Goal: Find specific page/section: Find specific page/section

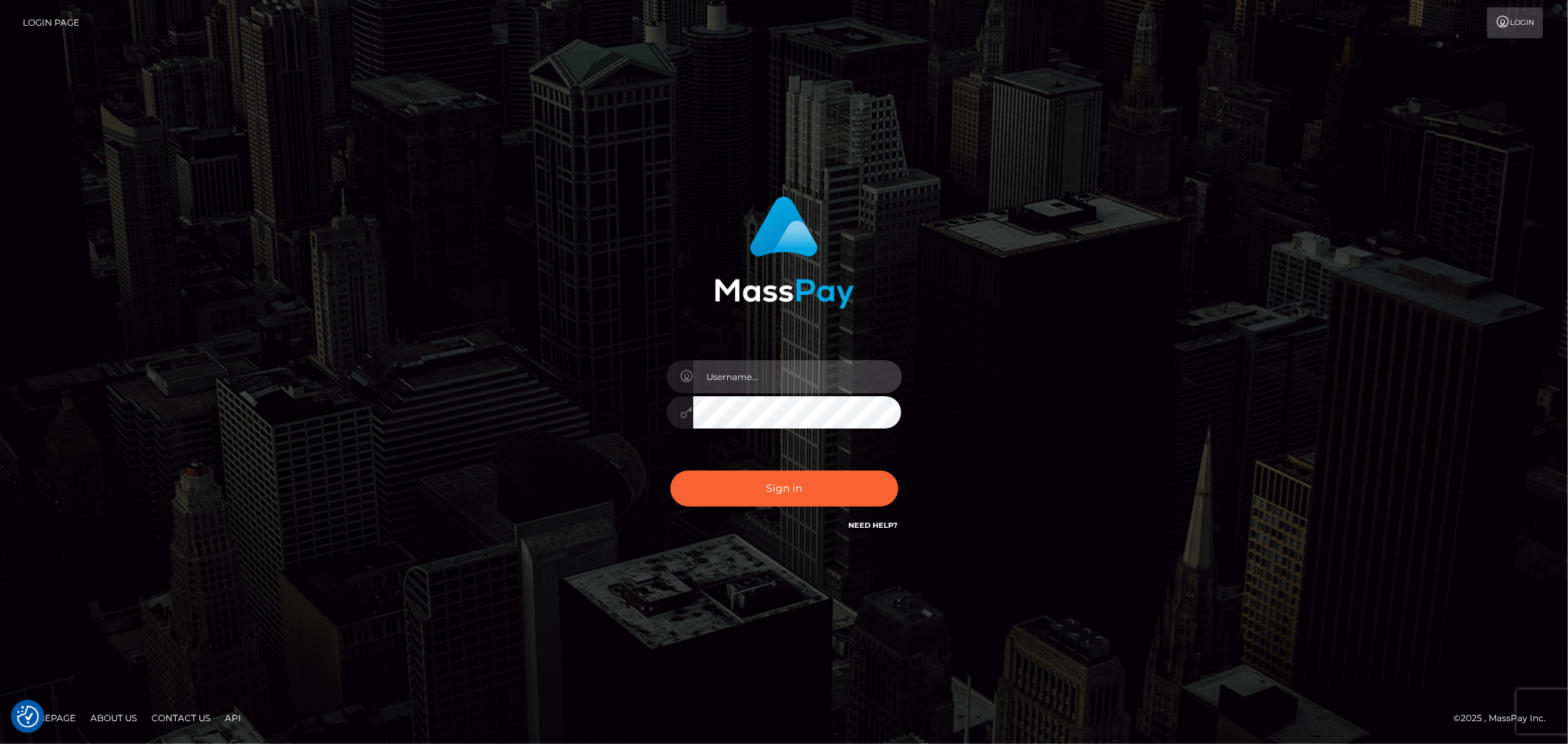
click at [800, 370] on input "text" at bounding box center [797, 377] width 208 height 33
type input "ashbil"
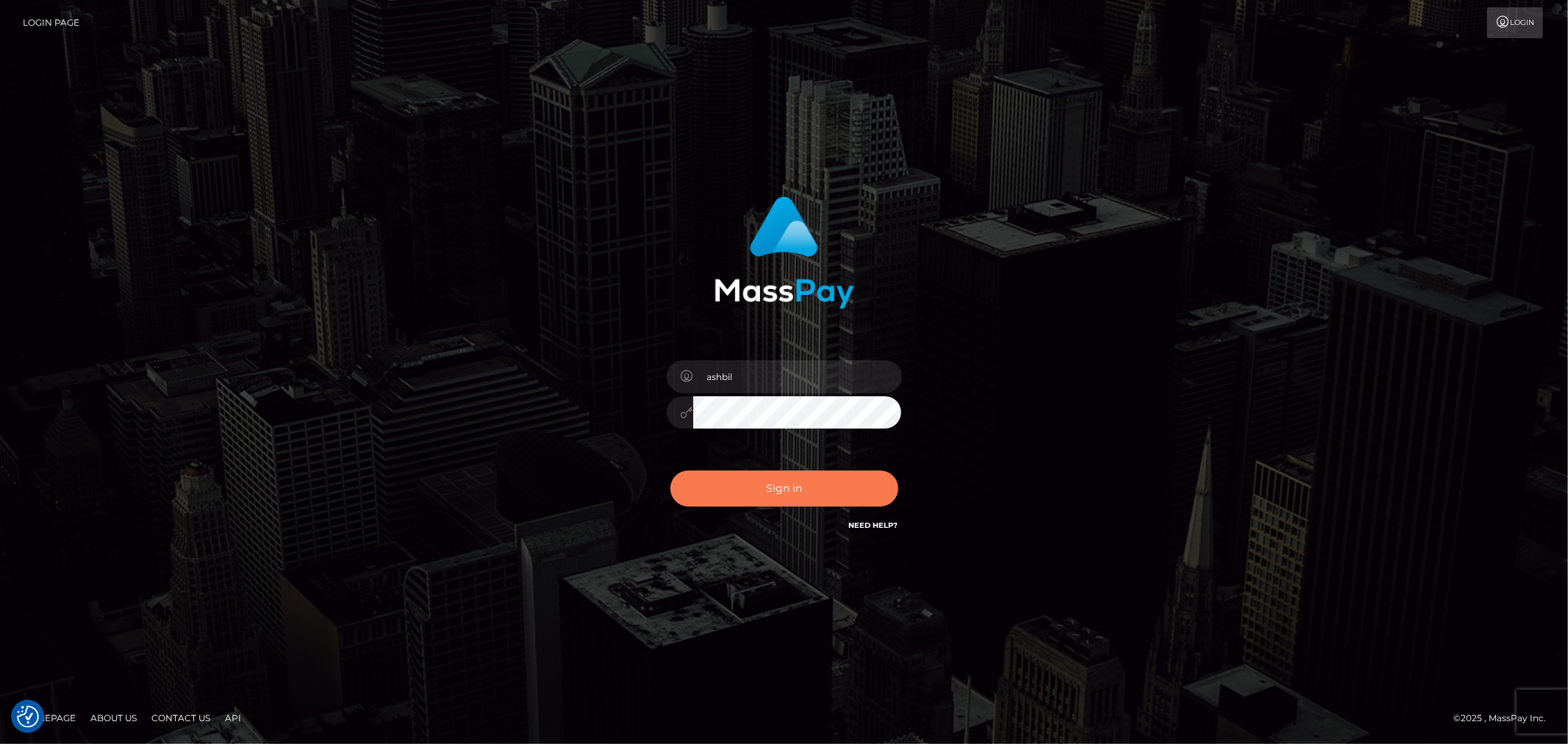
click at [738, 475] on button "Sign in" at bounding box center [784, 489] width 228 height 36
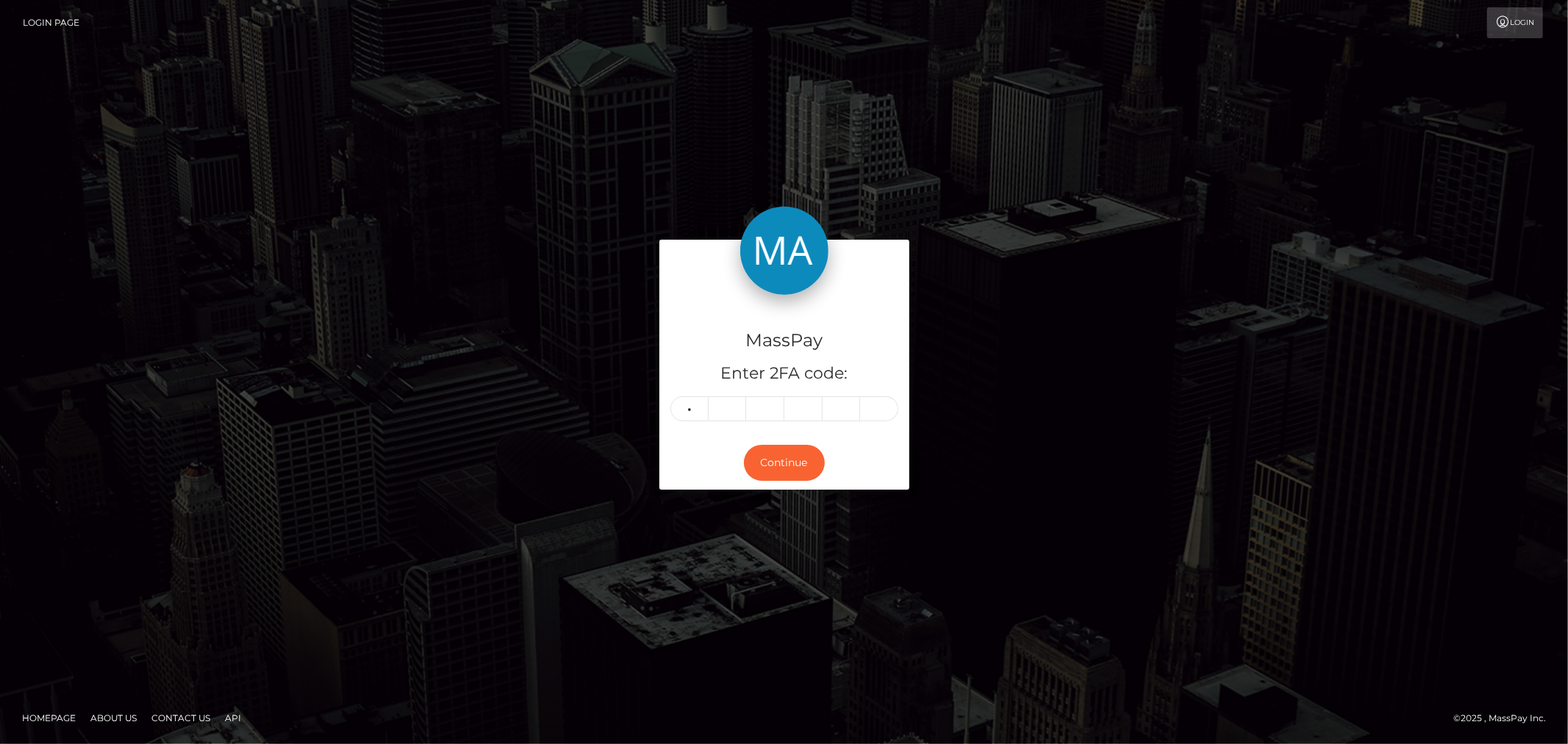
type input "0"
type input "1"
type input "5"
type input "6"
type input "4"
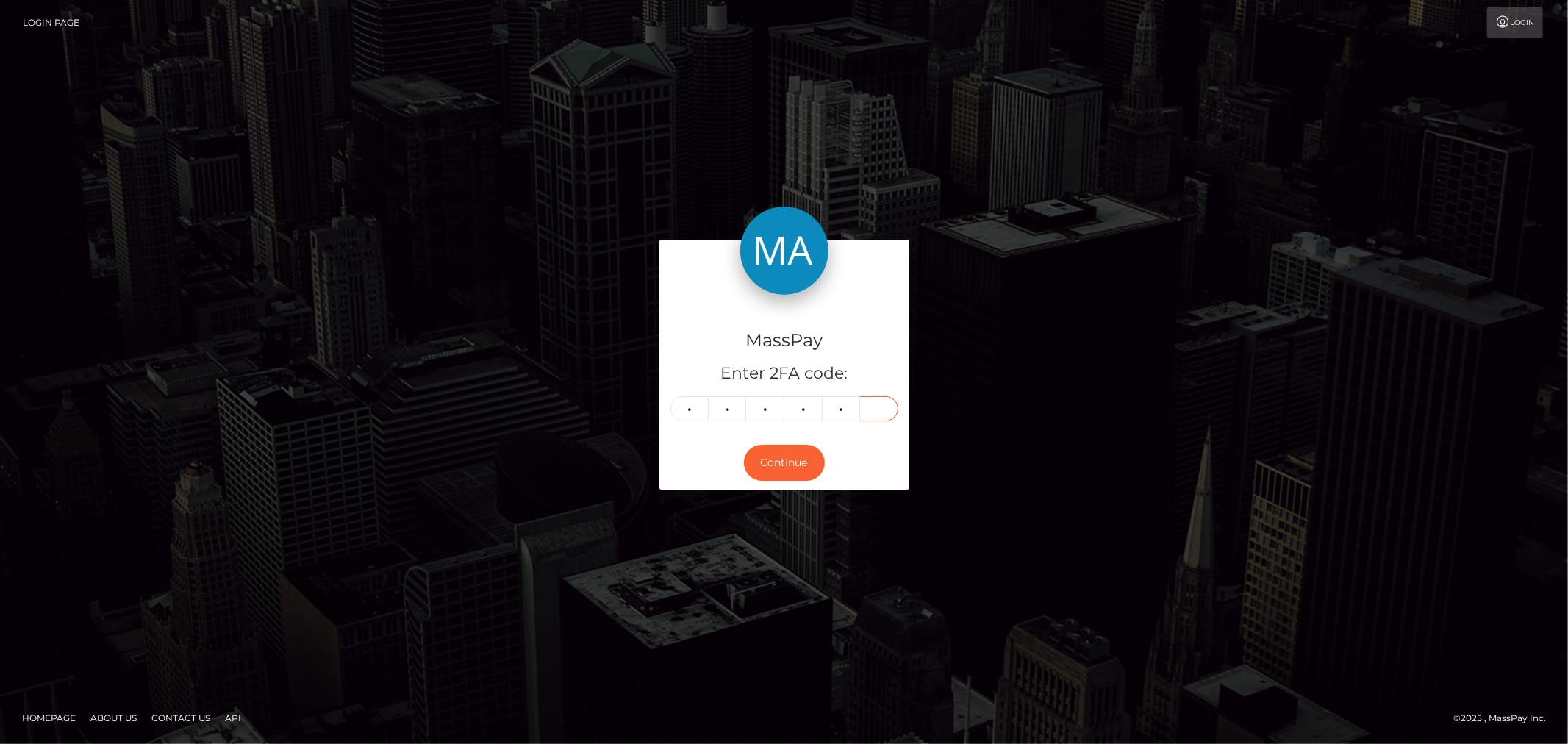
type input "3"
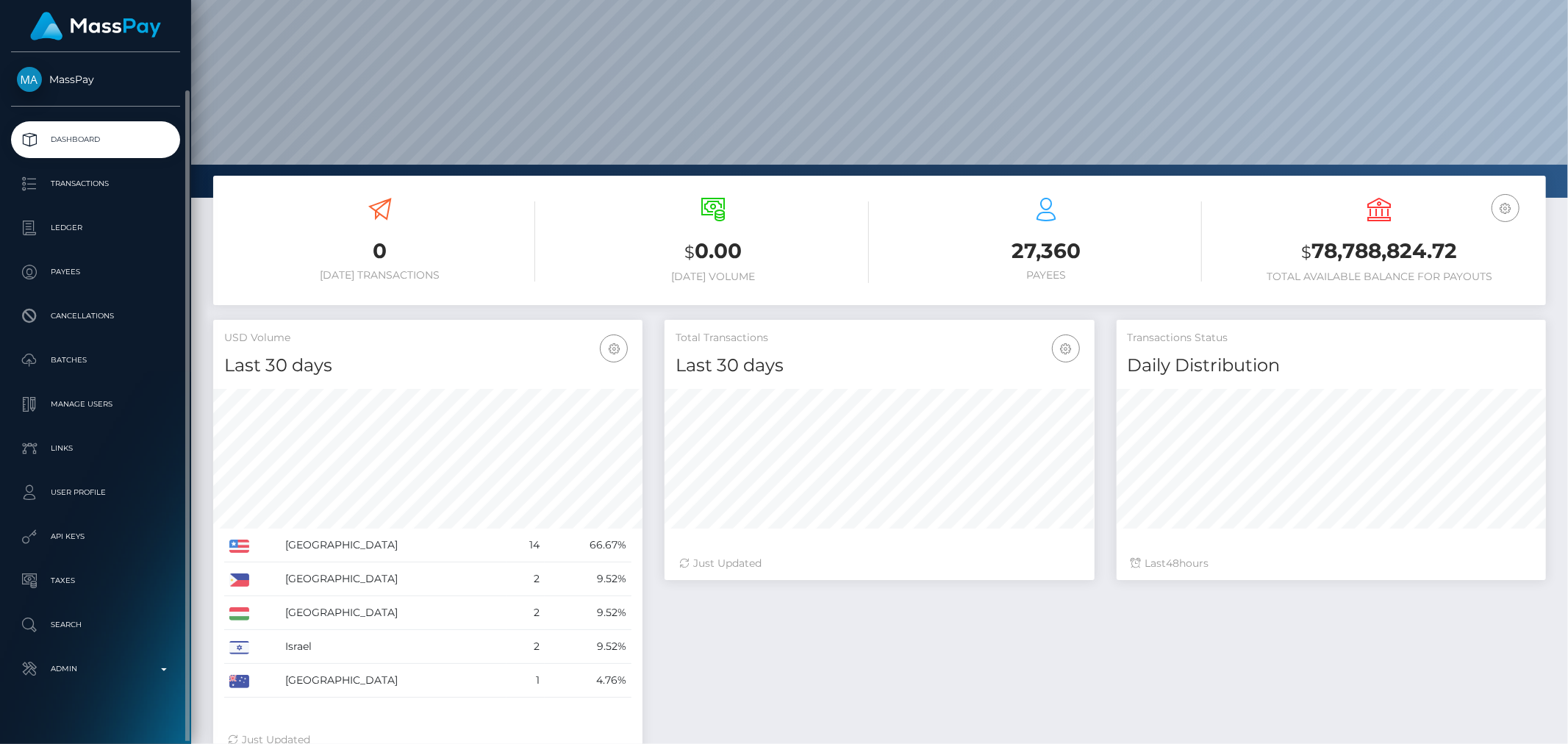
scroll to position [19, 0]
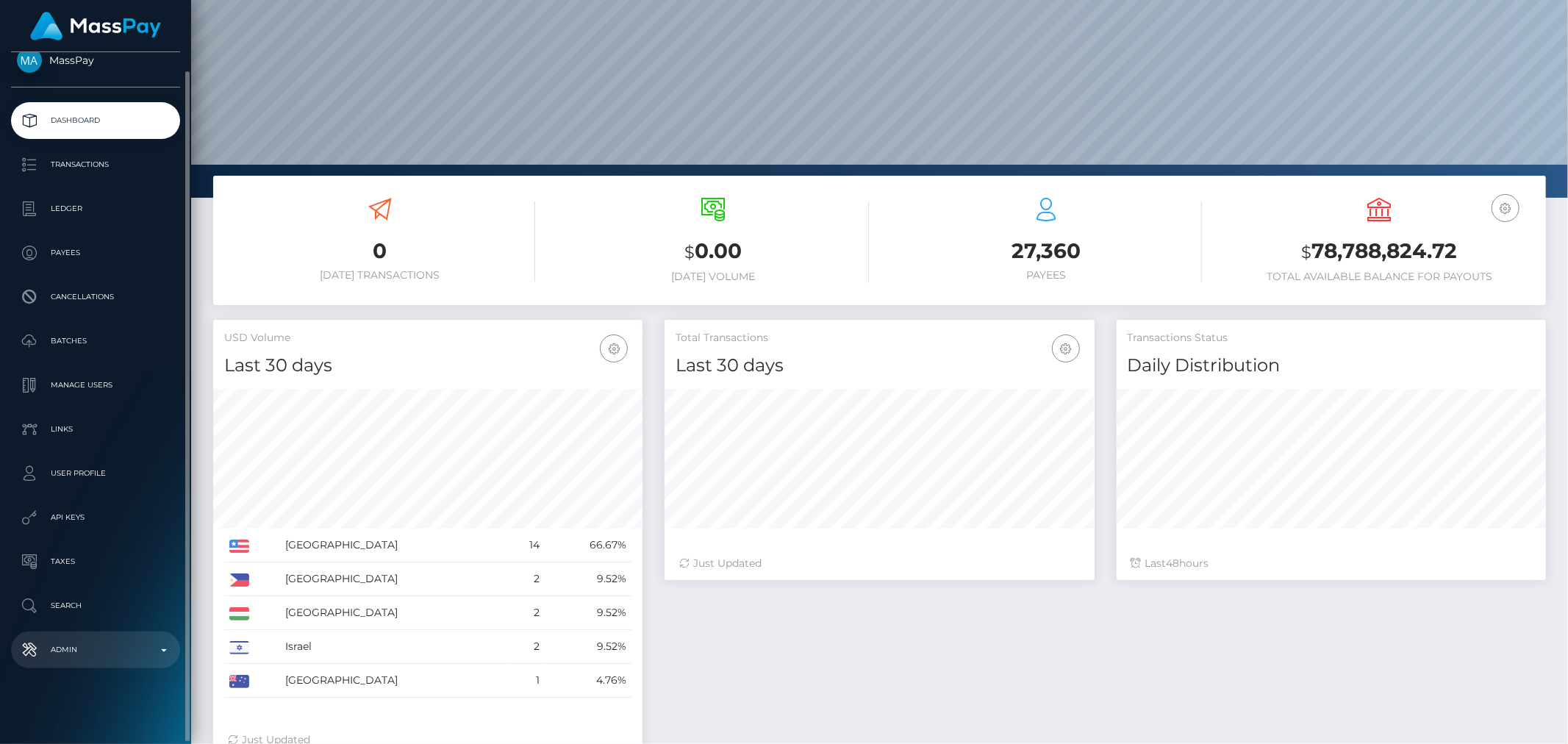
click at [162, 651] on b at bounding box center [163, 651] width 6 height 3
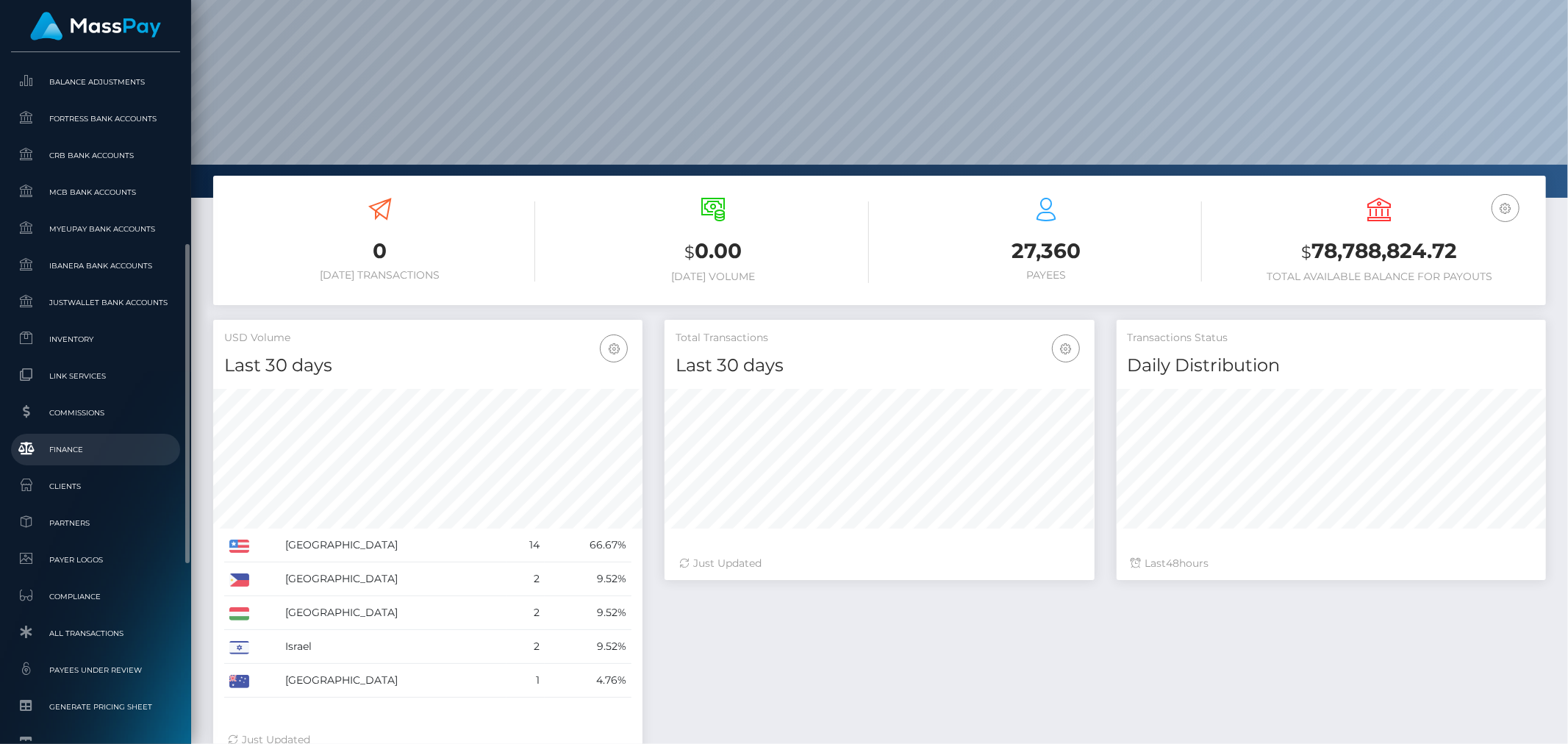
scroll to position [800, 0]
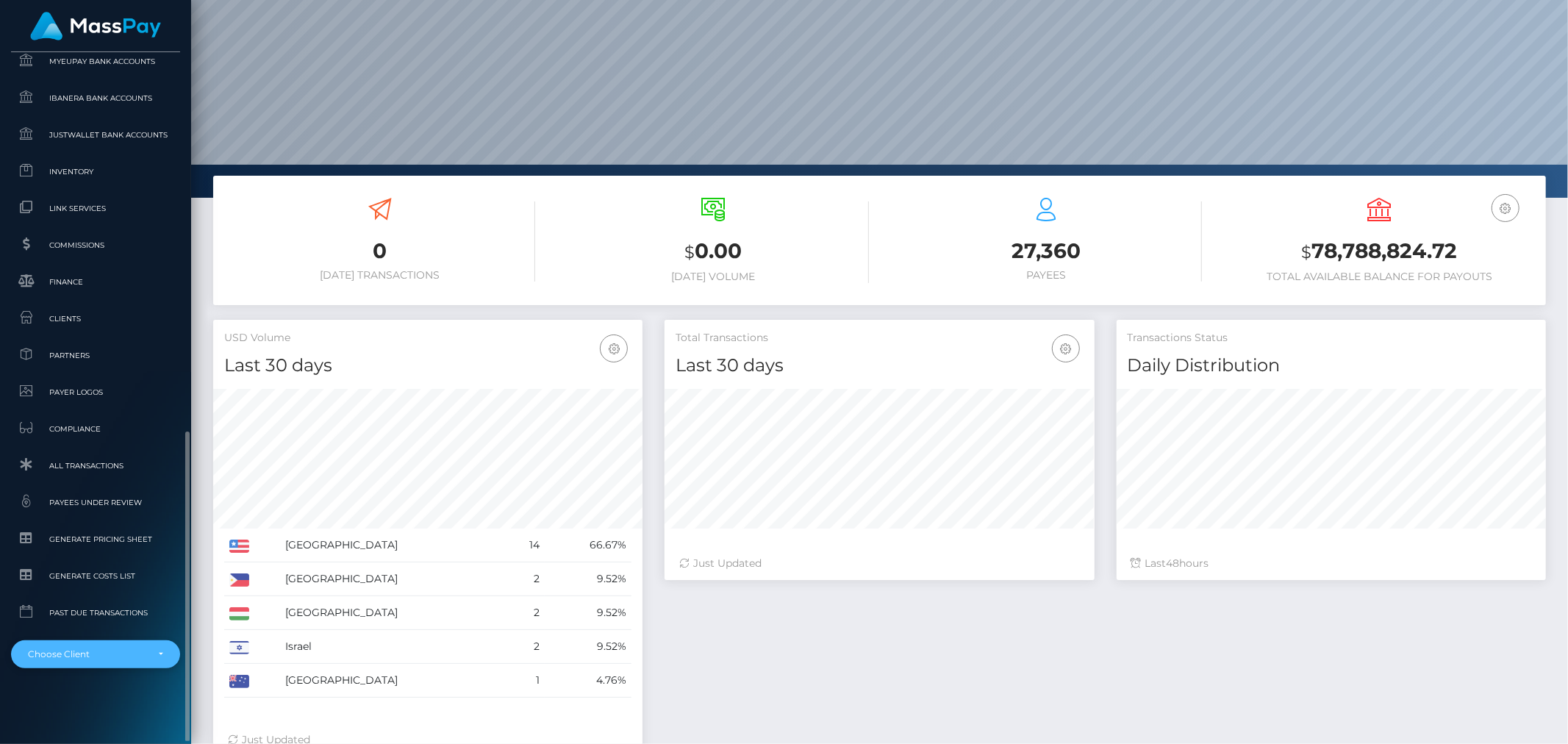
click at [156, 658] on div "Choose Client" at bounding box center [95, 654] width 135 height 12
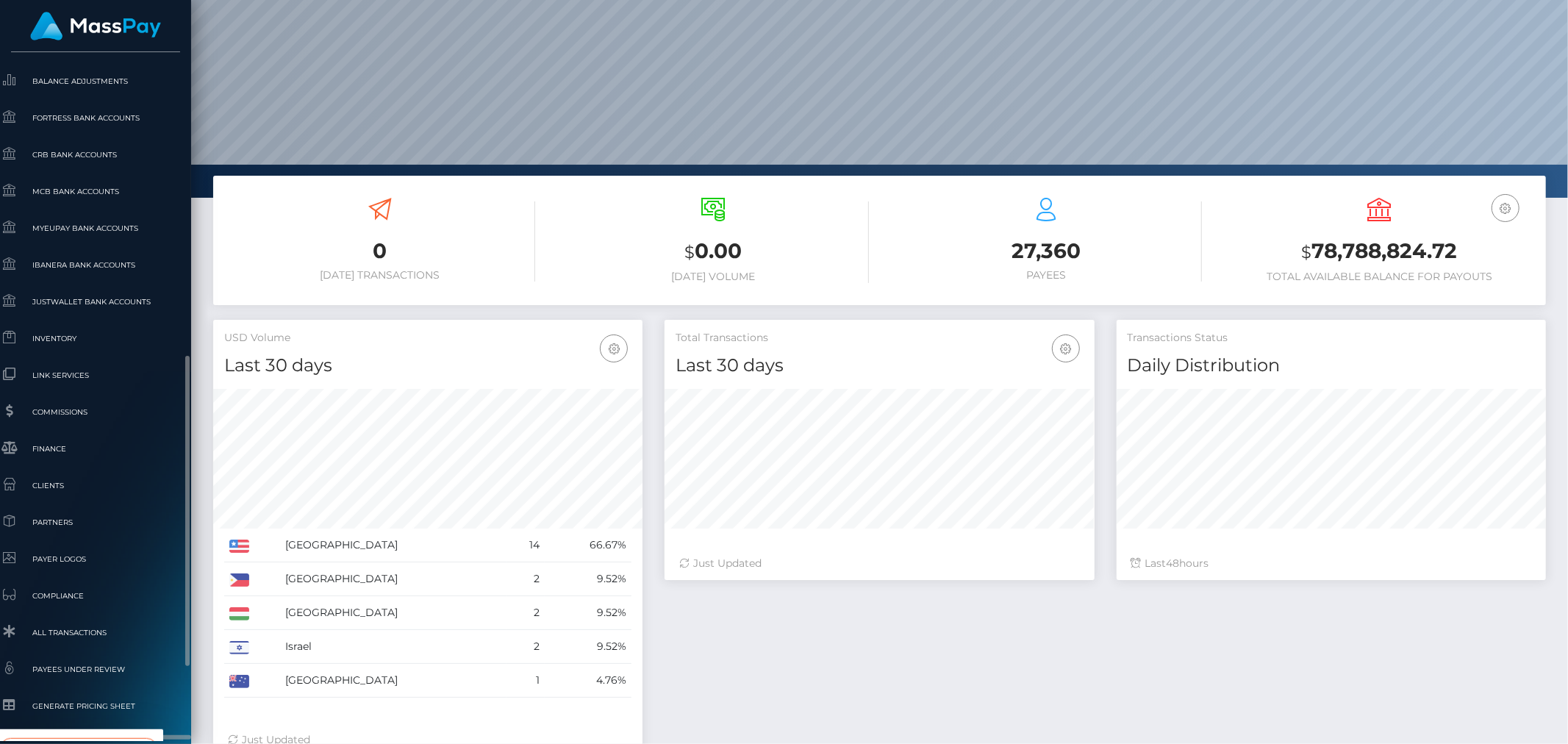
scroll to position [837, 17]
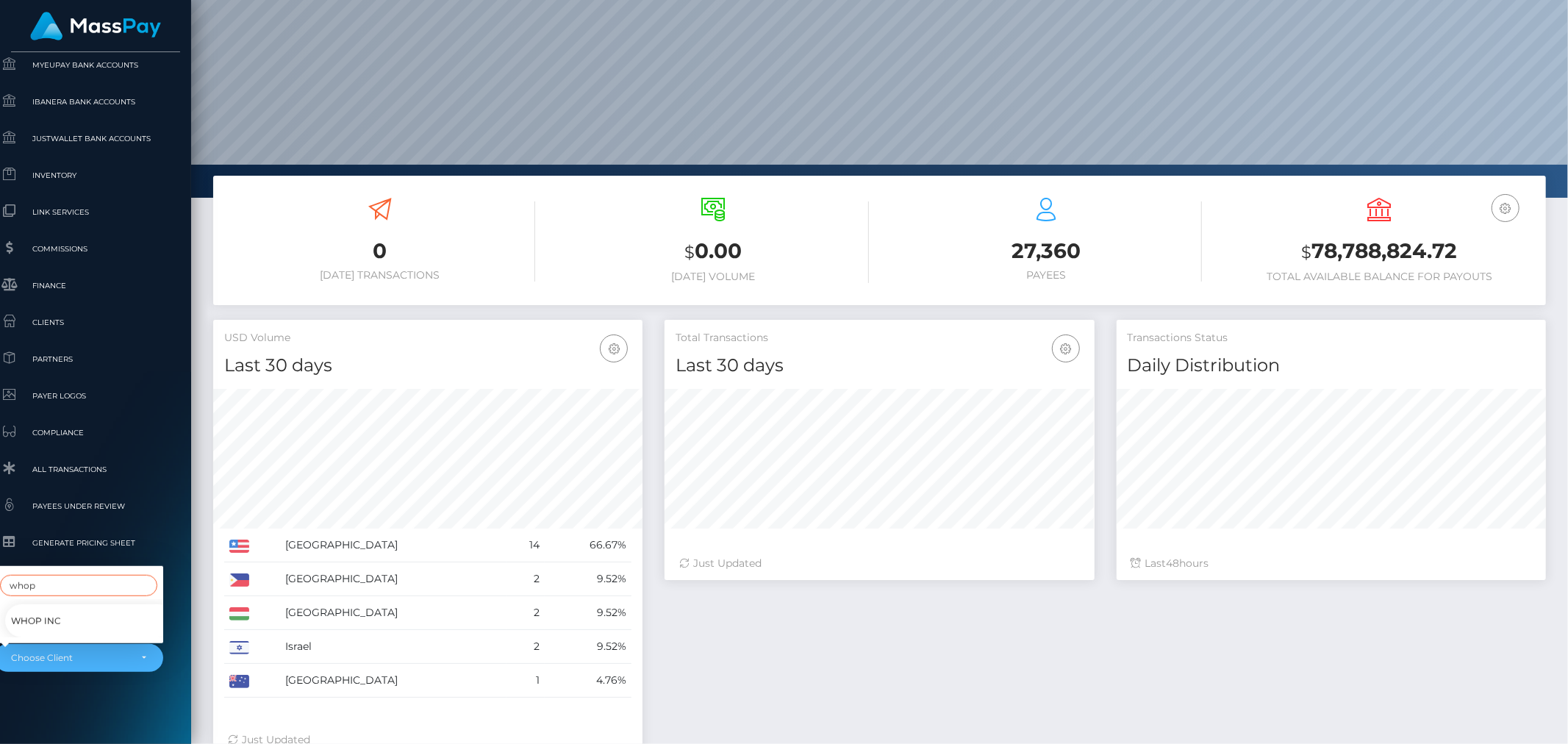
type input "whop"
click at [49, 612] on span "Whop Inc" at bounding box center [36, 622] width 50 height 19
select select "338"
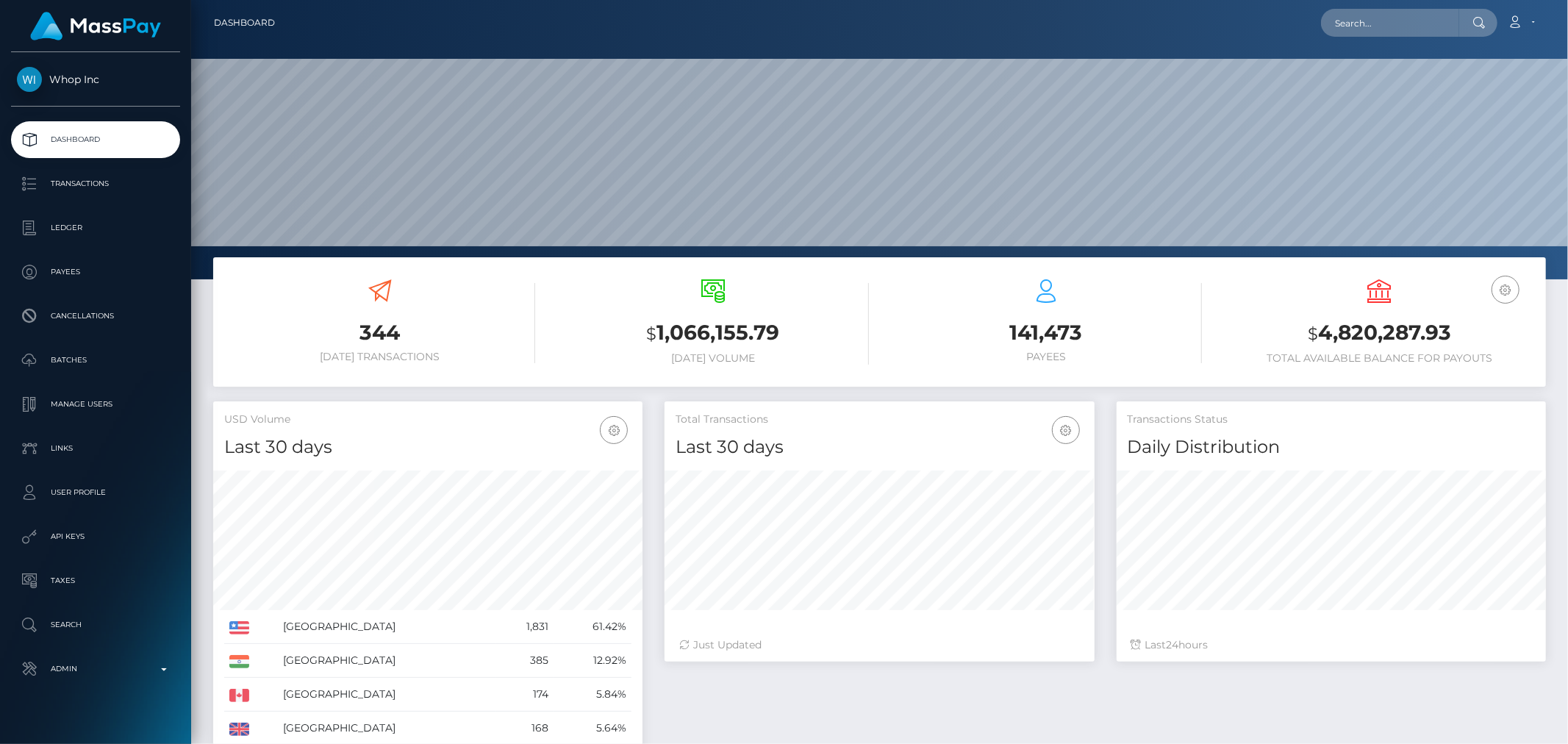
scroll to position [261, 430]
click at [76, 232] on p "Ledger" at bounding box center [95, 228] width 157 height 22
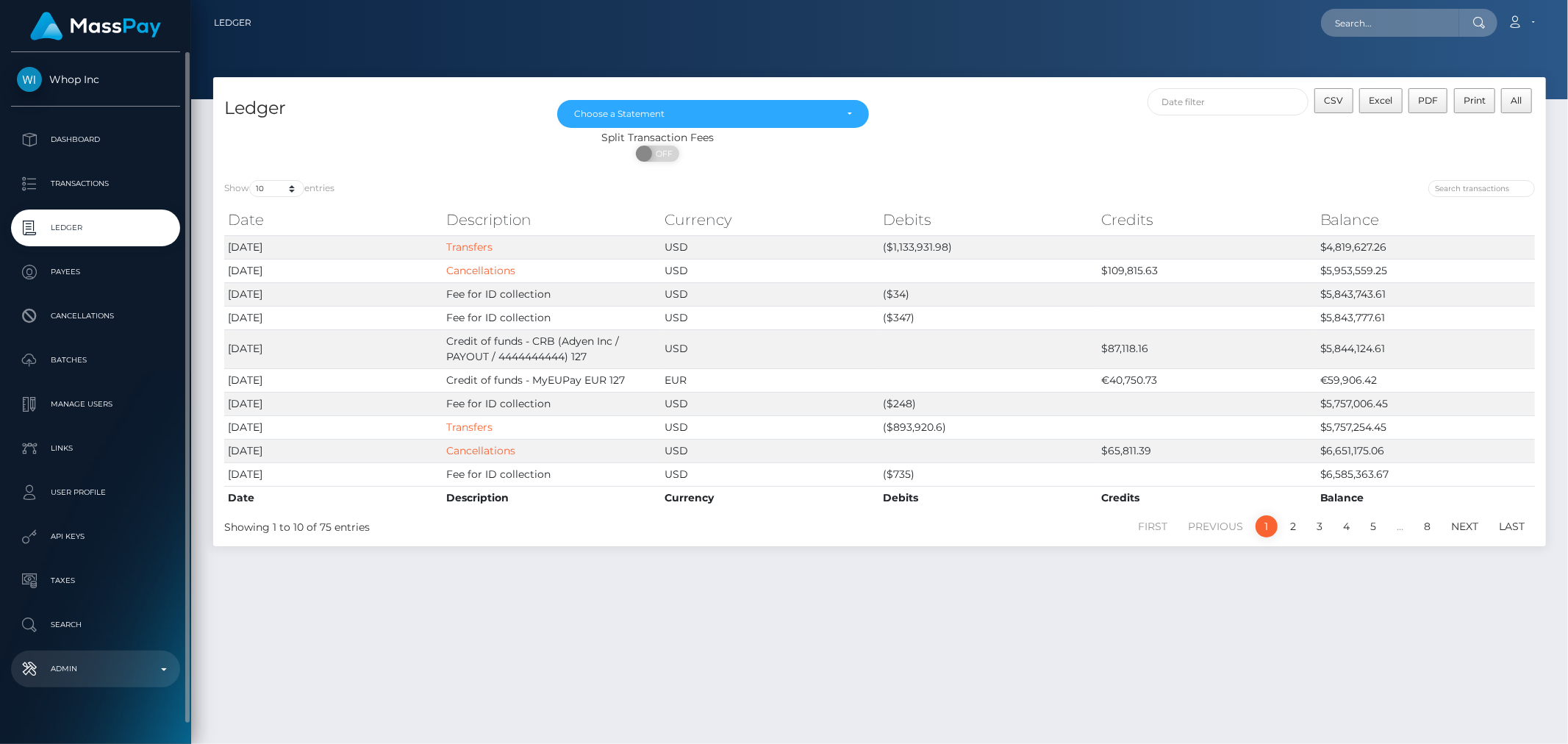
click at [159, 673] on p "Admin" at bounding box center [95, 669] width 157 height 22
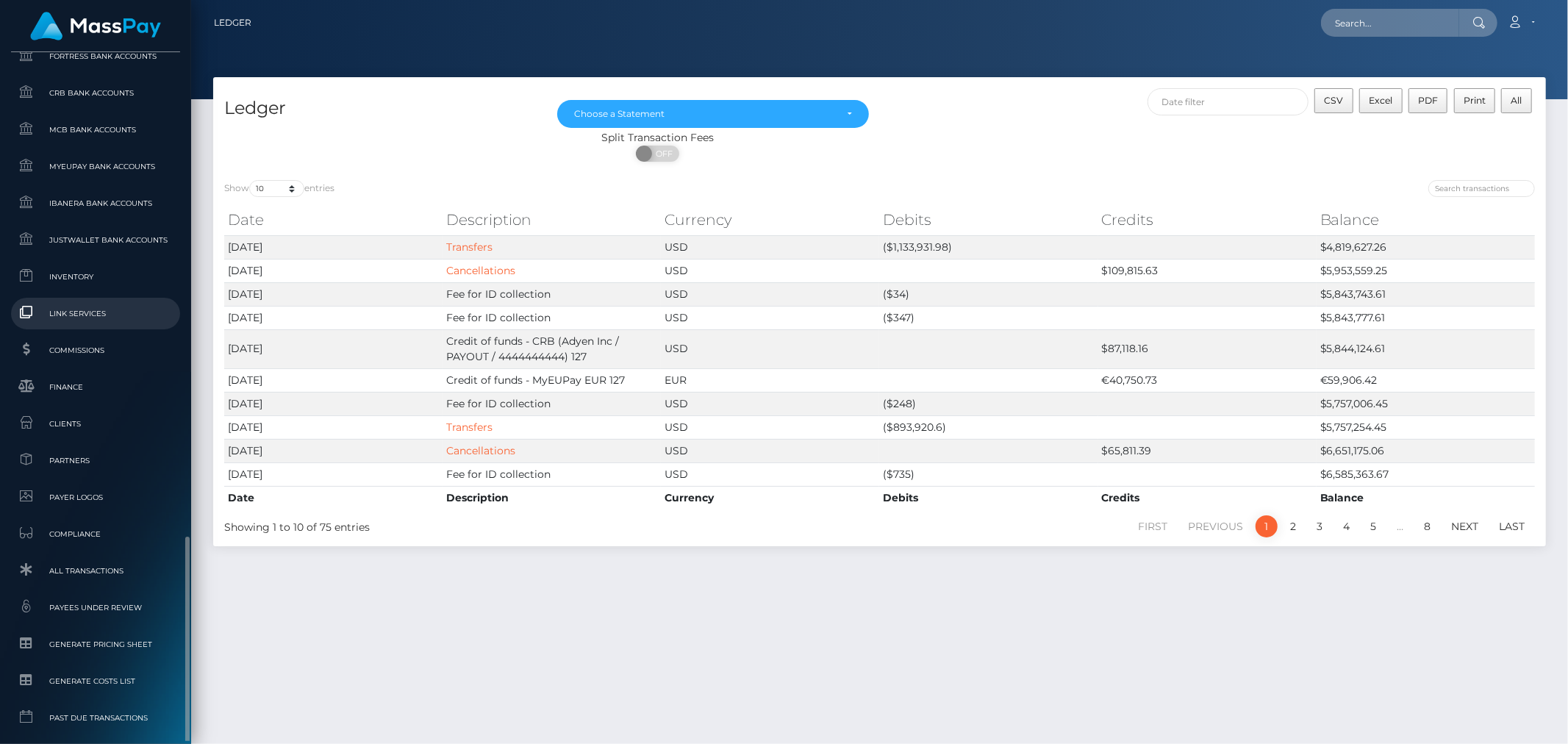
scroll to position [840, 0]
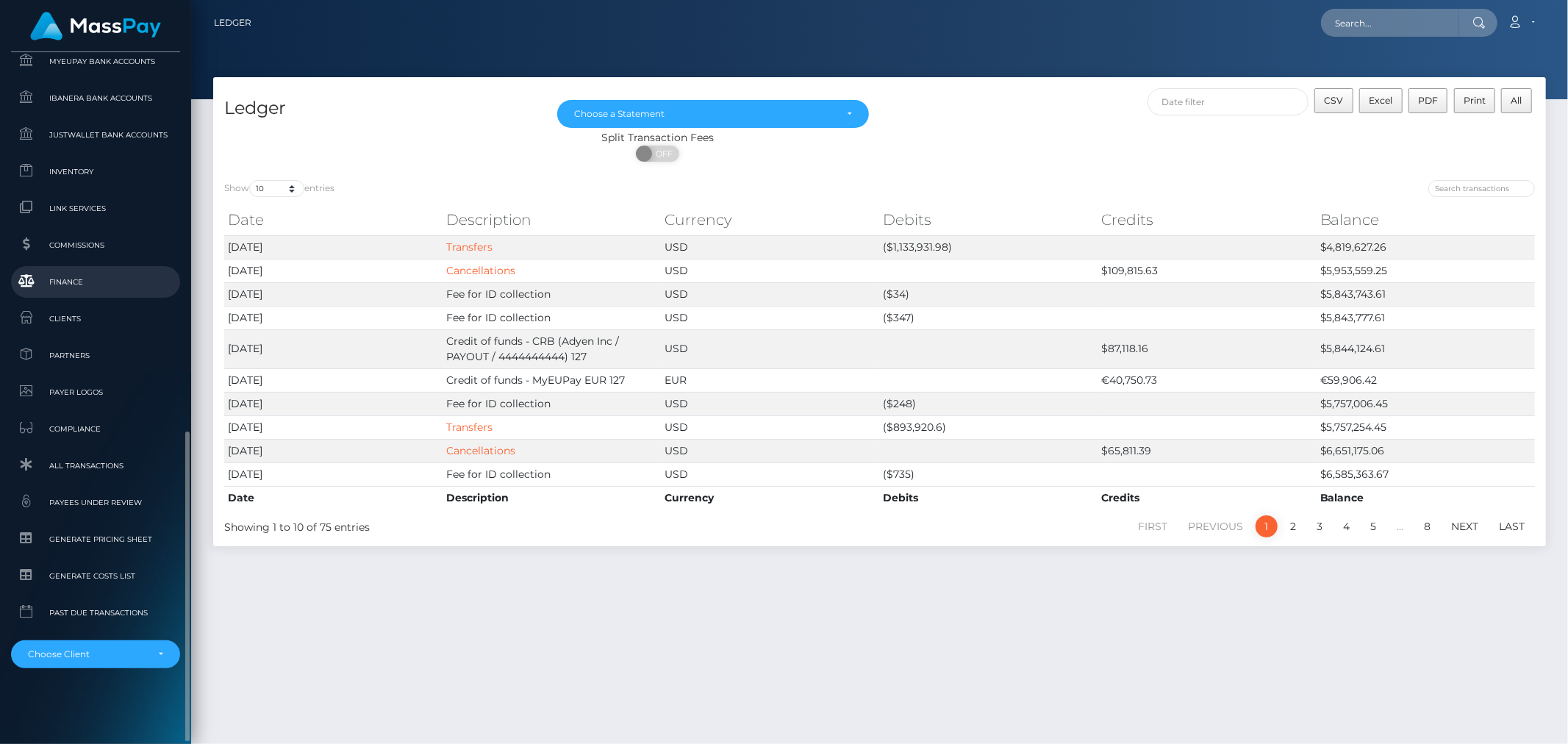
click at [79, 283] on span "Finance" at bounding box center [95, 281] width 157 height 17
click at [250, 3] on nav "Ledger Loading... Loading..." at bounding box center [880, 23] width 1377 height 46
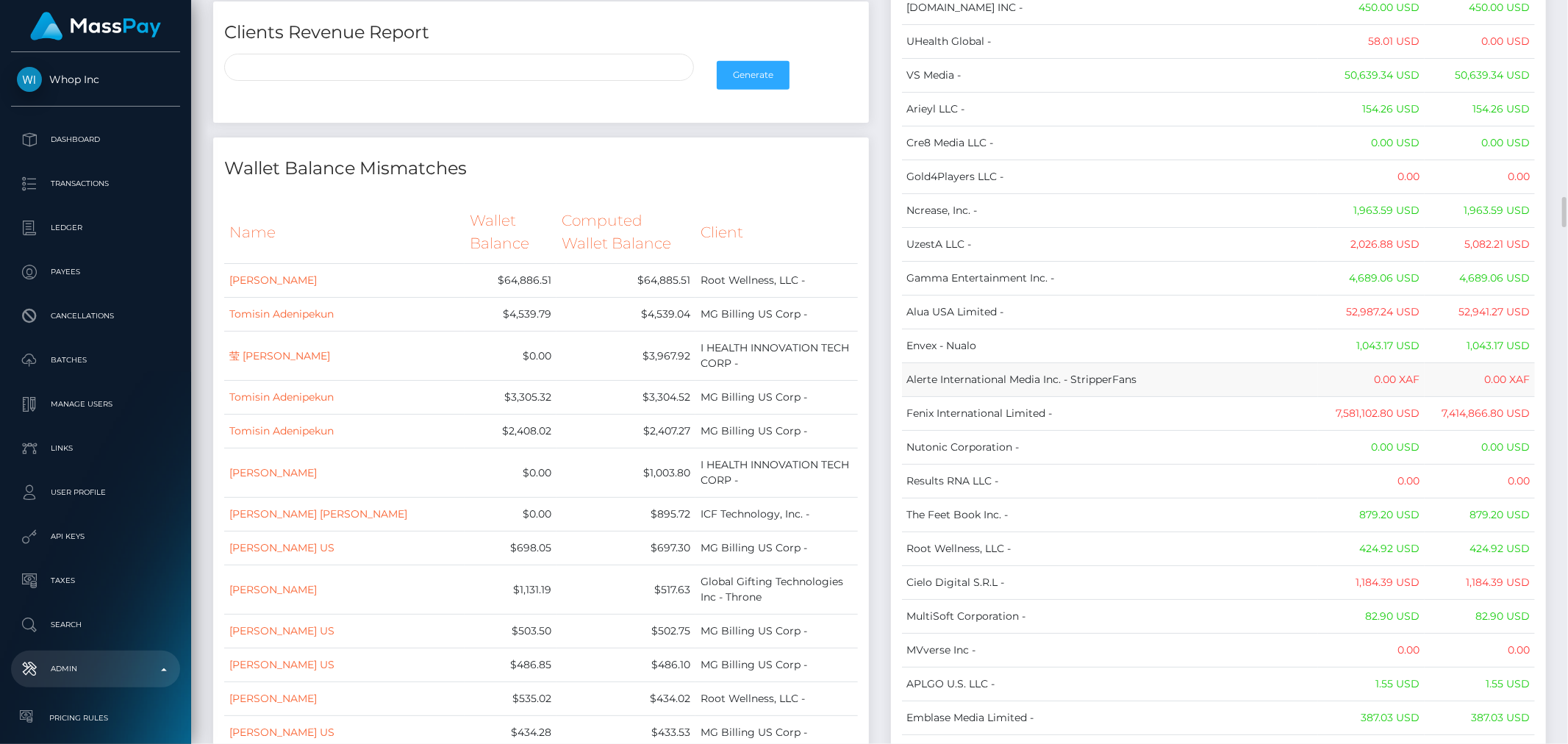
scroll to position [980, 0]
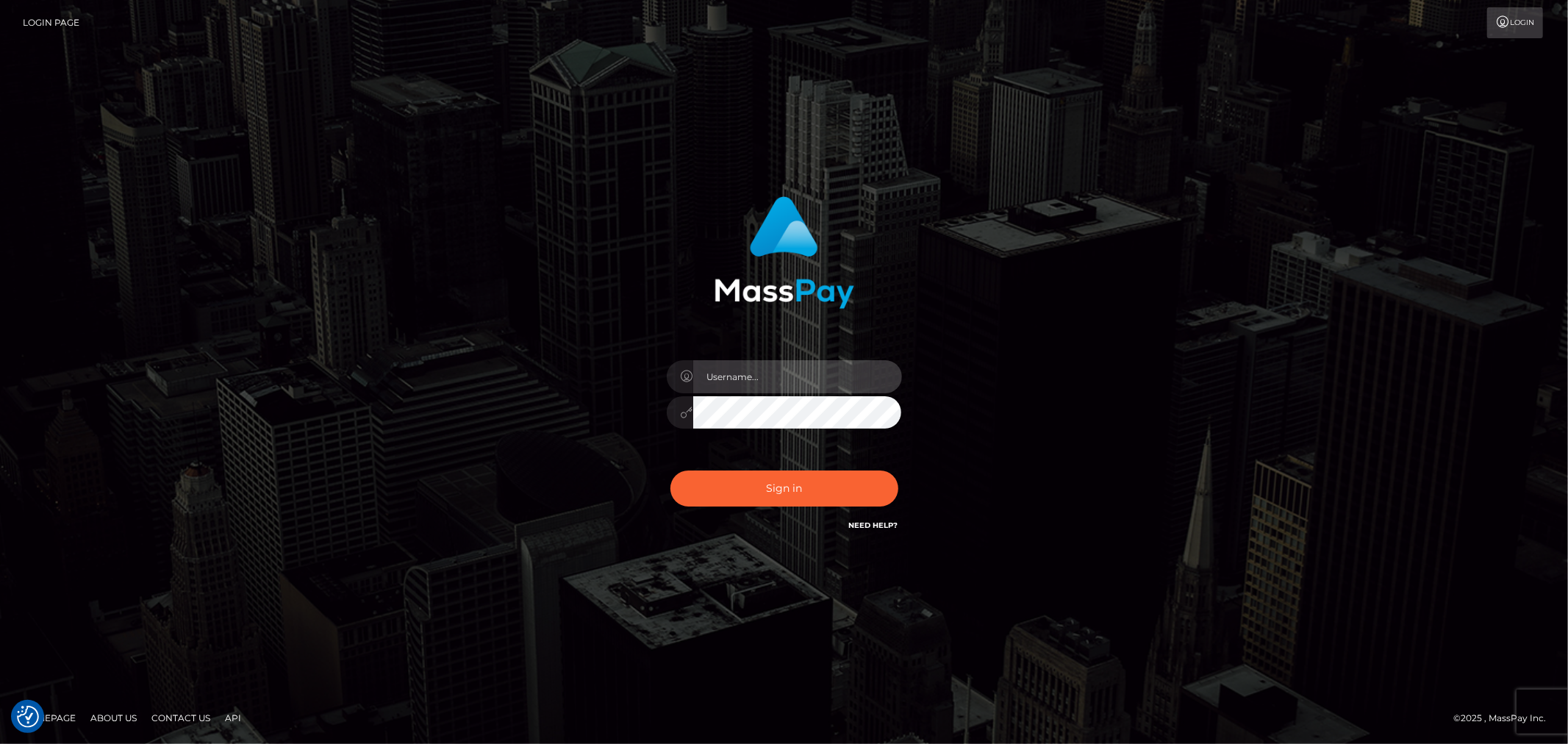
click at [779, 381] on input "text" at bounding box center [797, 377] width 208 height 33
type input "ashbil"
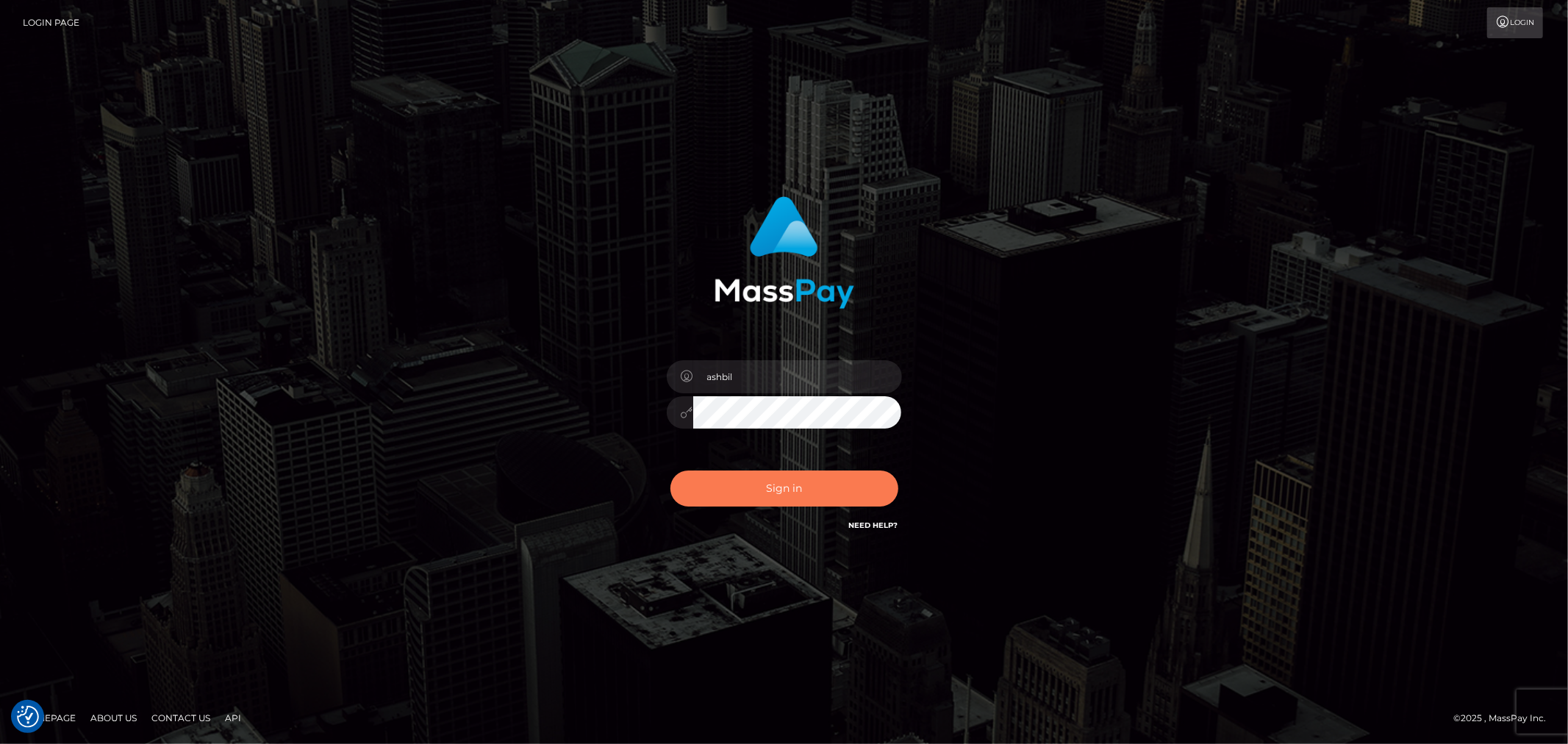
click at [773, 479] on button "Sign in" at bounding box center [784, 489] width 228 height 36
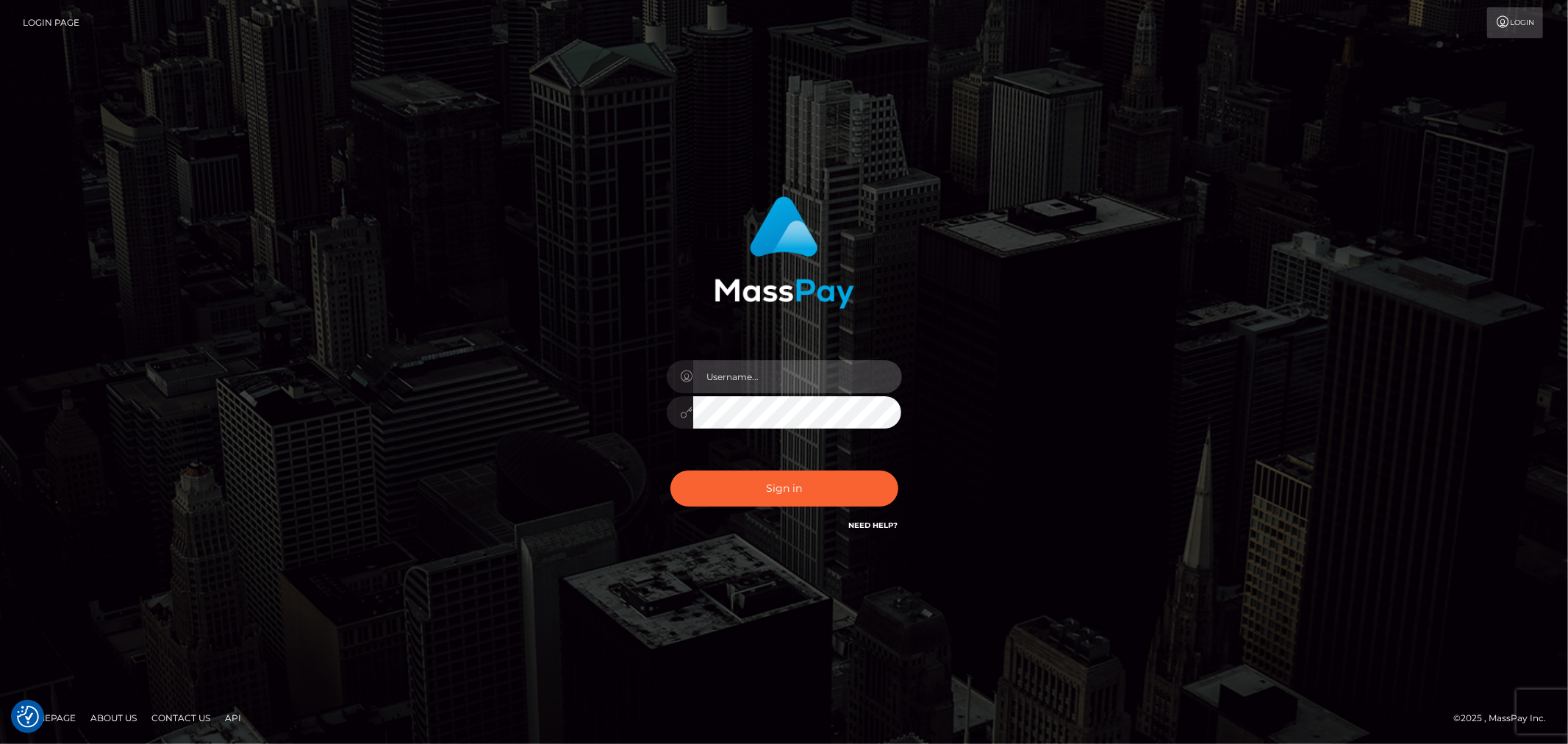
click at [729, 381] on input "text" at bounding box center [797, 377] width 208 height 33
type input "ashbil"
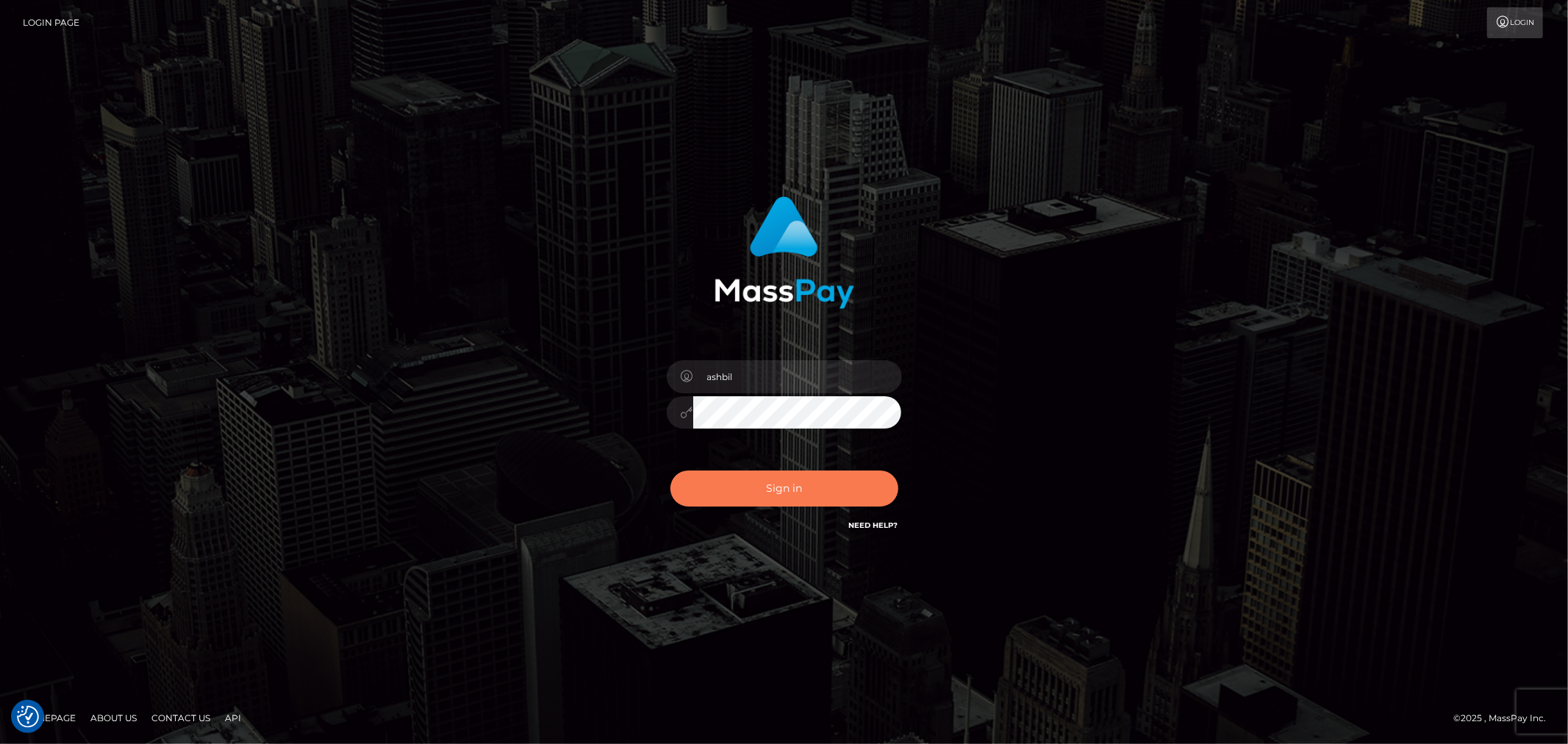
click at [775, 479] on button "Sign in" at bounding box center [784, 489] width 228 height 36
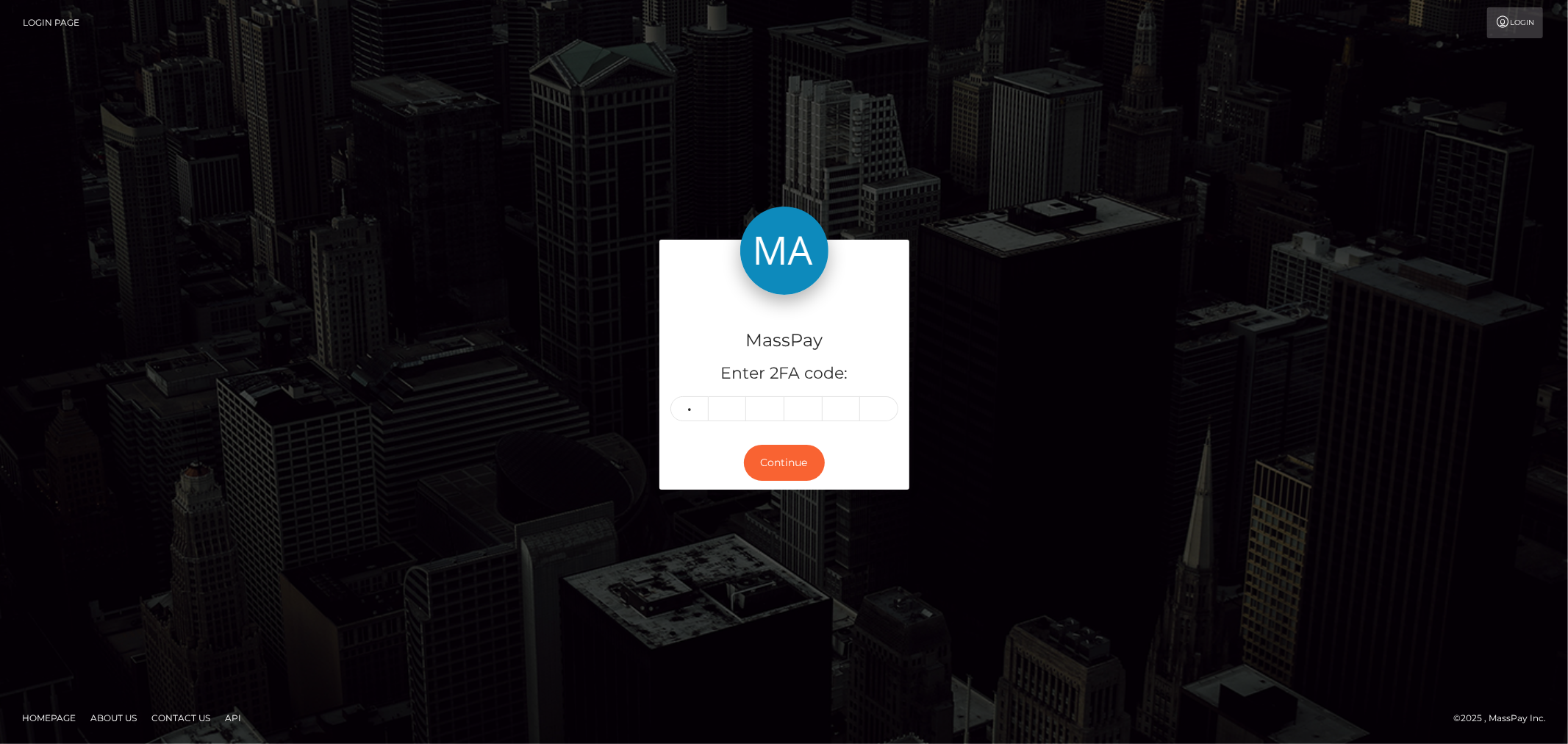
type input "1"
type input "7"
type input "6"
type input "8"
type input "9"
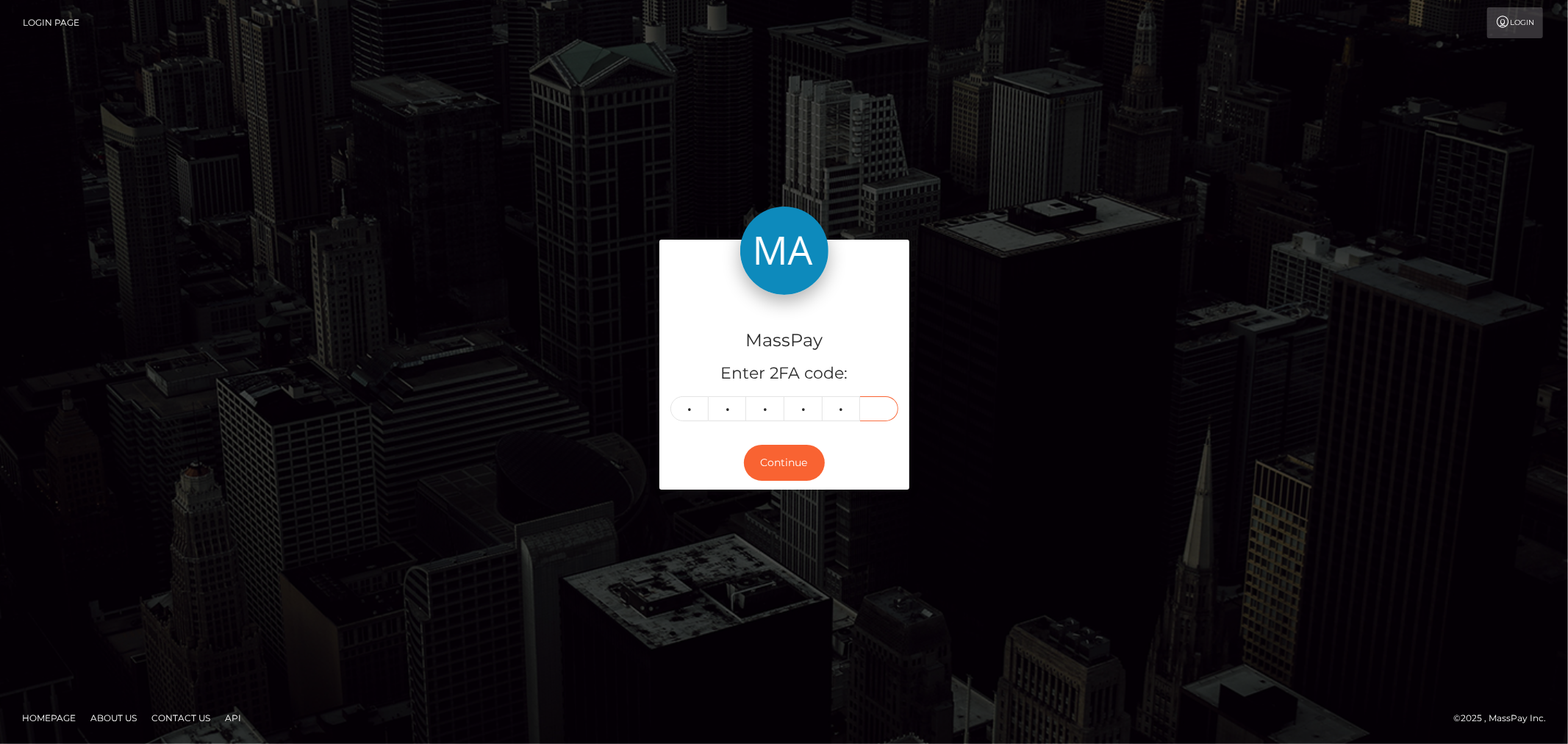
type input "3"
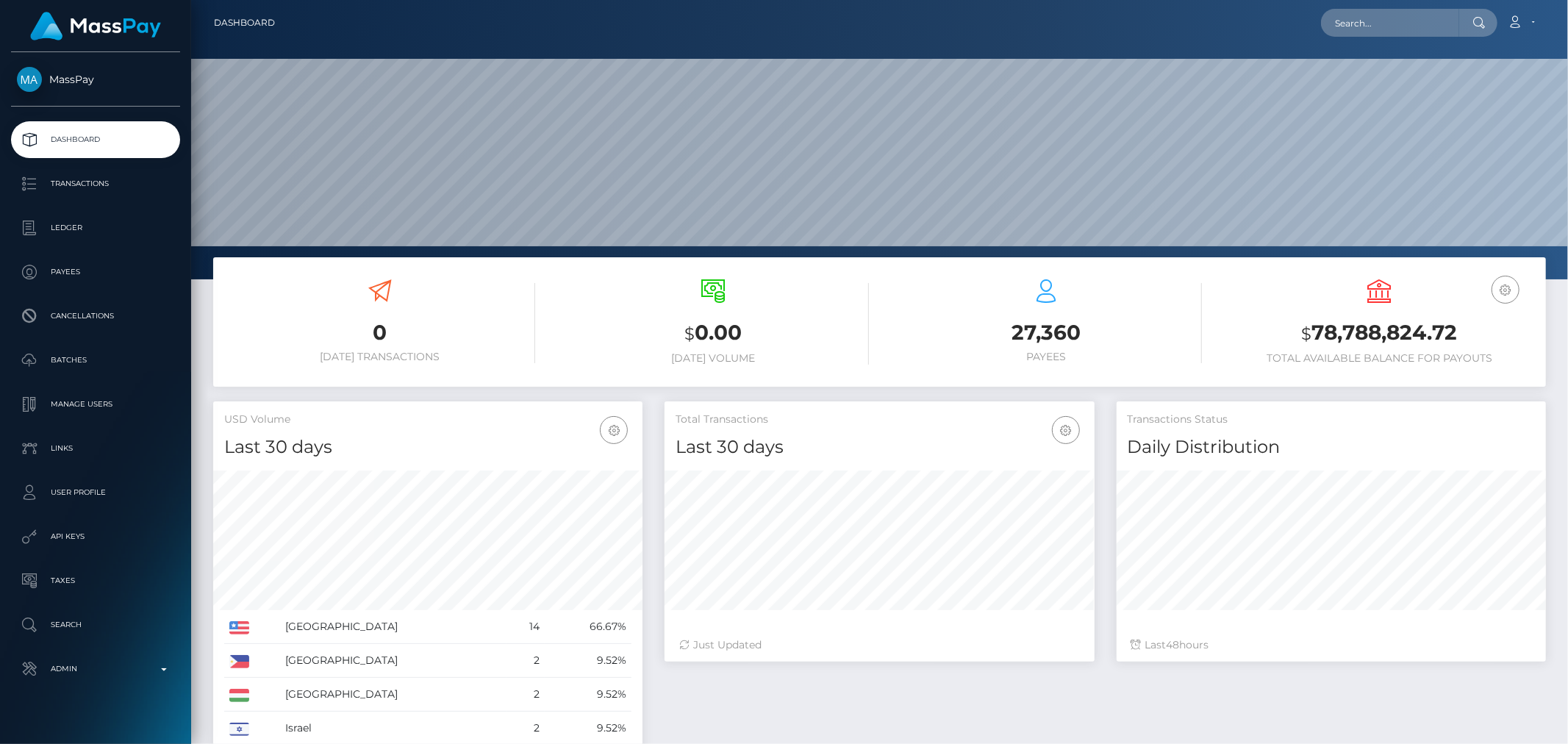
scroll to position [261, 430]
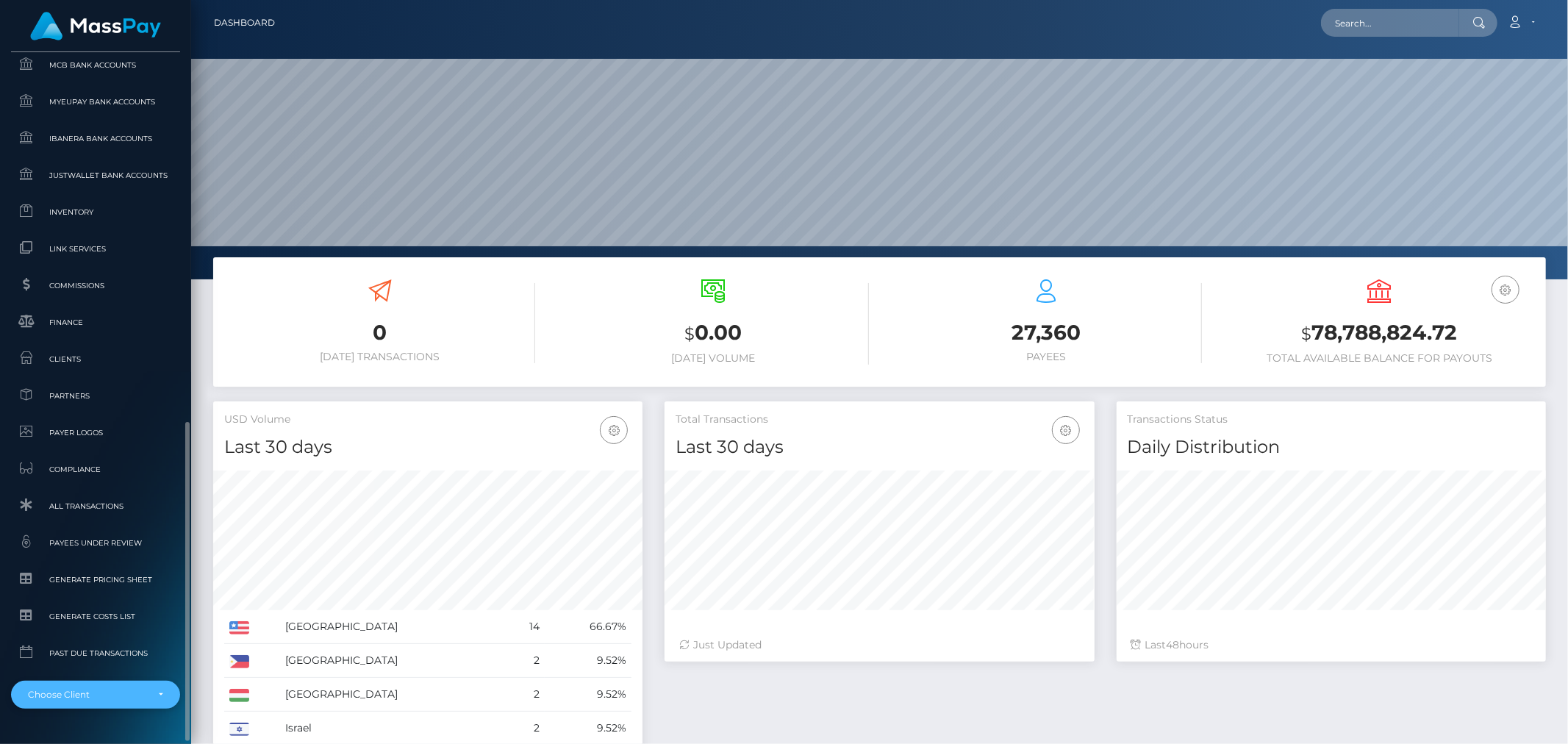
click at [158, 690] on div "Choose Client" at bounding box center [95, 695] width 135 height 12
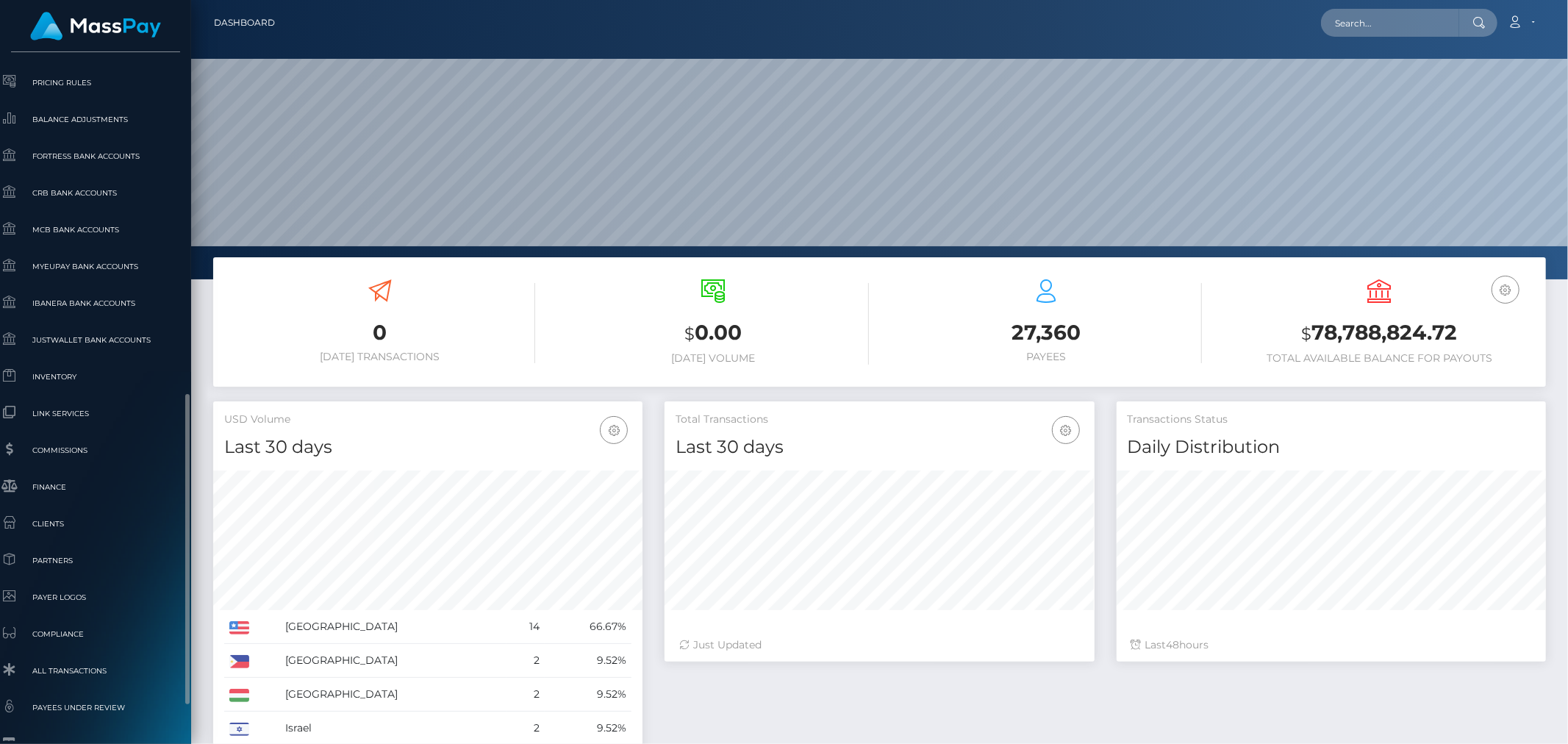
scroll to position [674, 17]
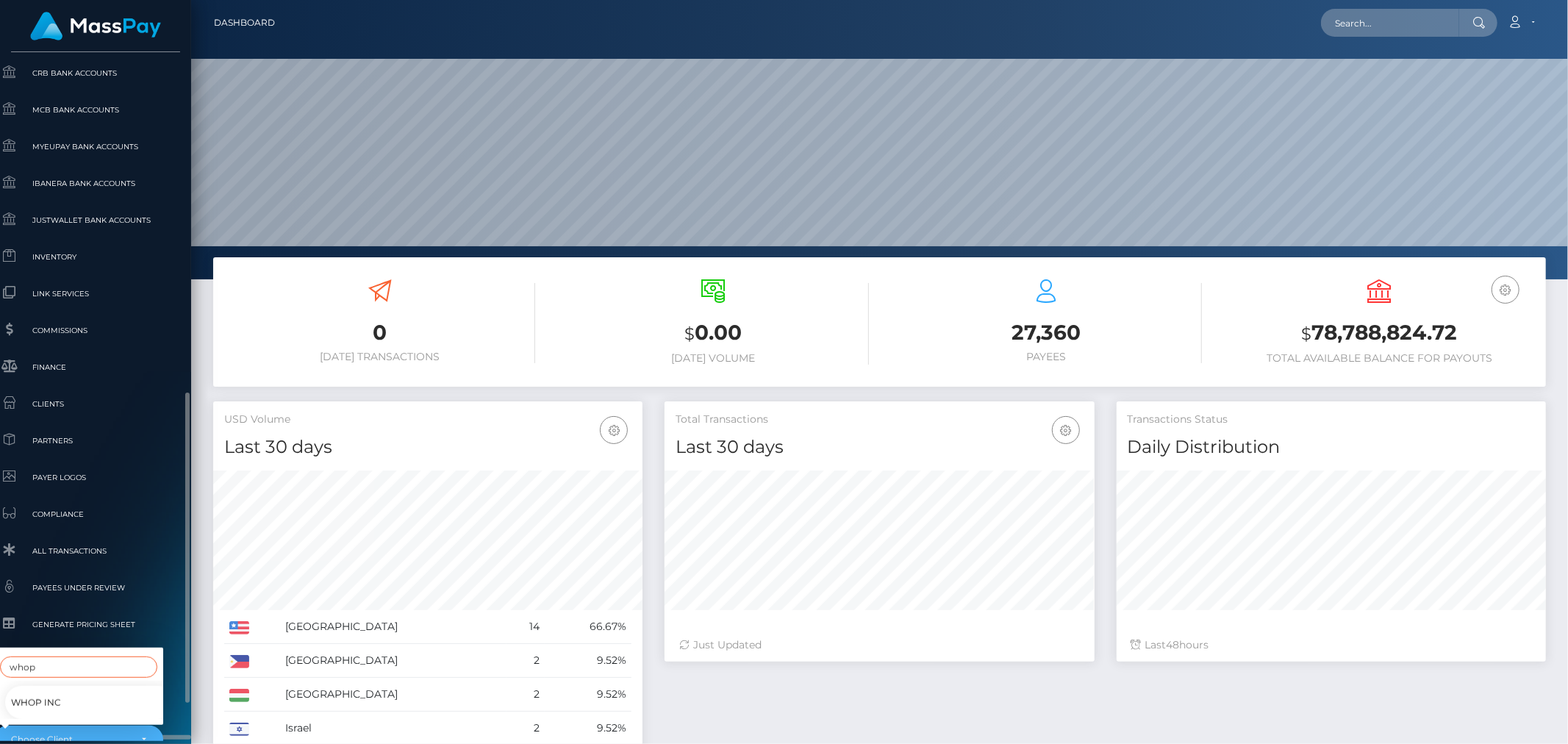
type input "whop"
click at [74, 696] on link "Whop Inc" at bounding box center [90, 703] width 169 height 33
select select "338"
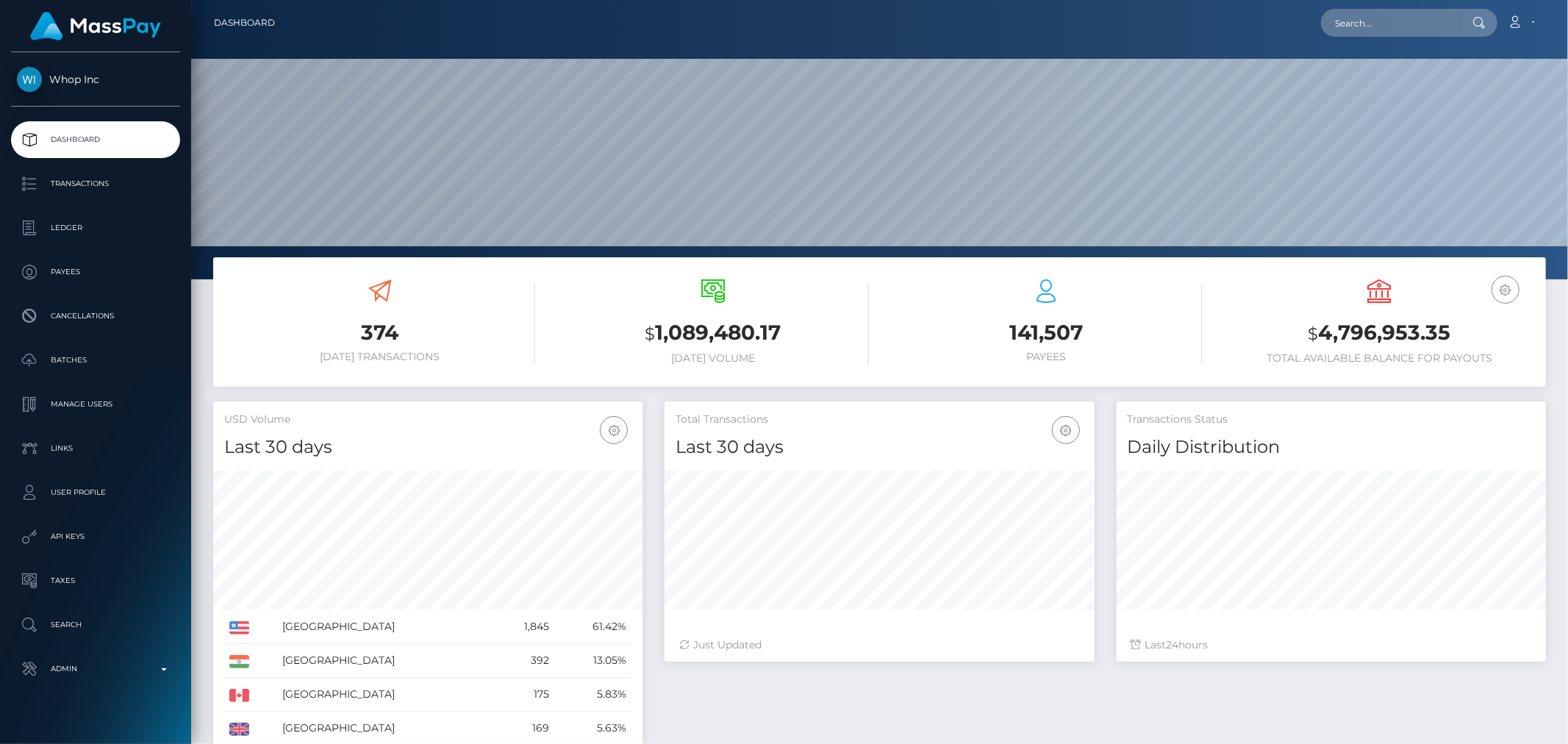
scroll to position [261, 430]
click at [72, 223] on p "Ledger" at bounding box center [95, 228] width 157 height 22
